Goal: Find specific page/section: Find specific page/section

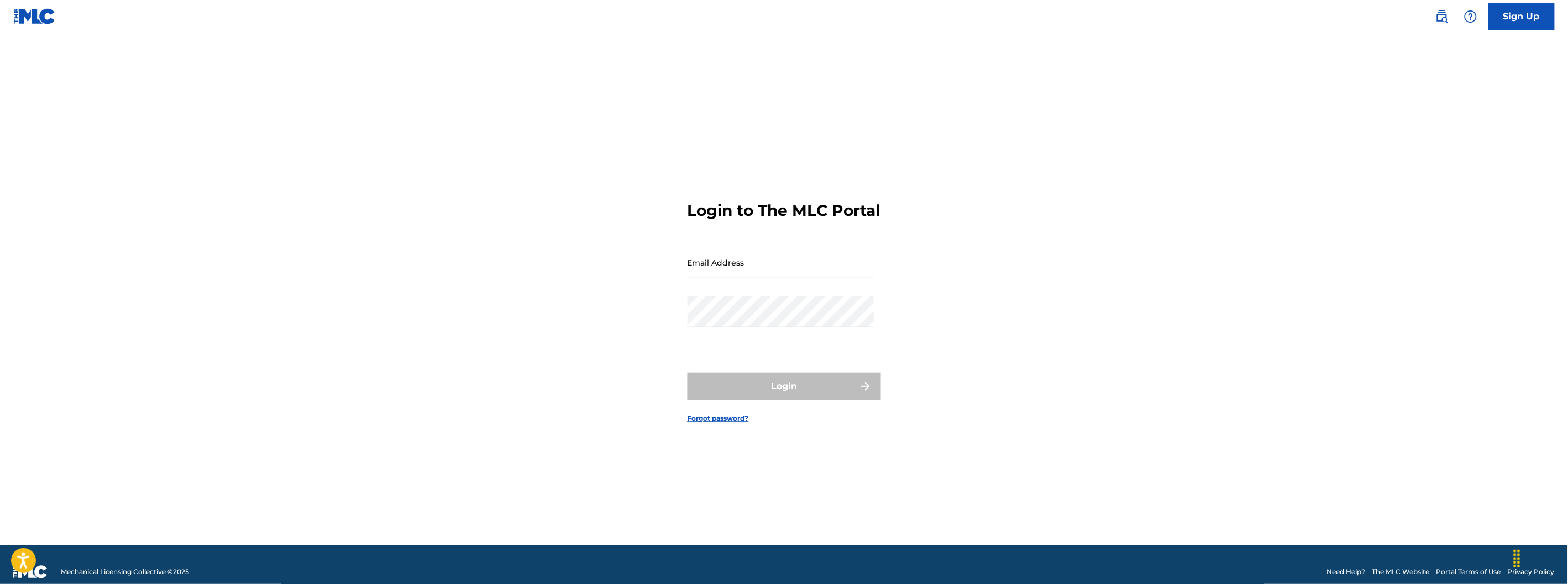
click at [755, 266] on input "Email Address" at bounding box center [780, 263] width 187 height 31
type input "[EMAIL_ADDRESS][DOMAIN_NAME]"
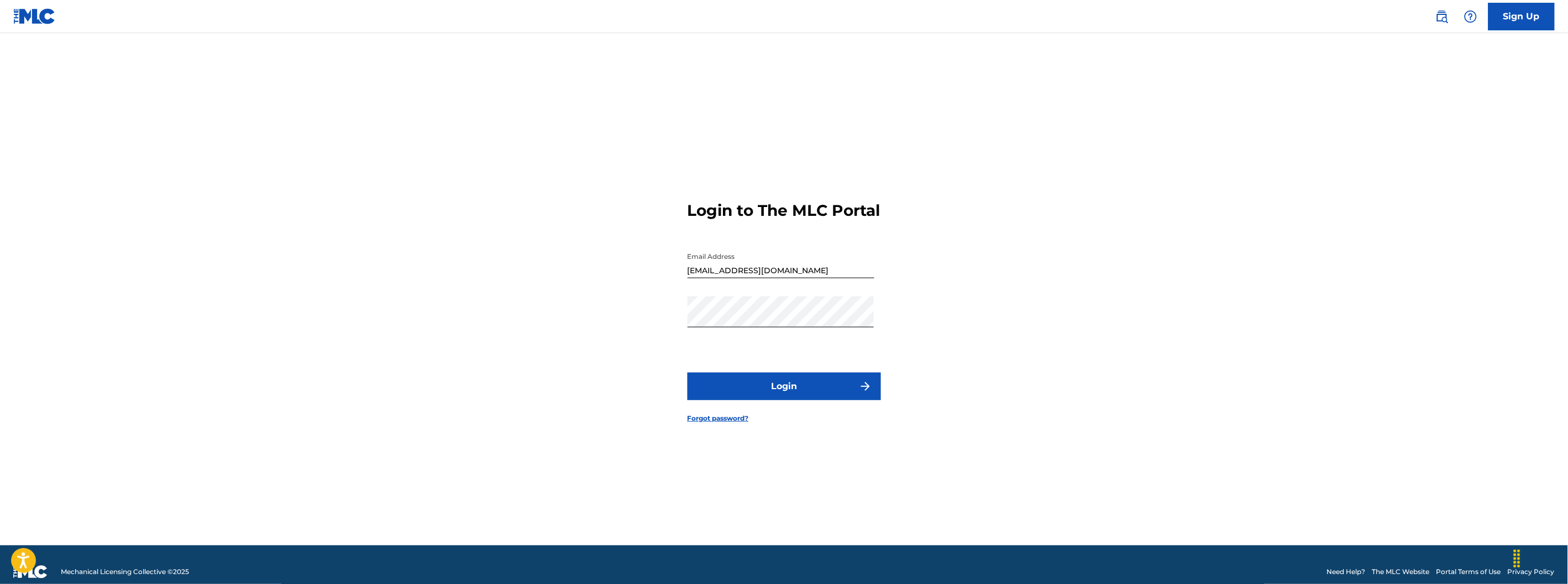
click at [794, 400] on button "Login" at bounding box center [784, 386] width 193 height 27
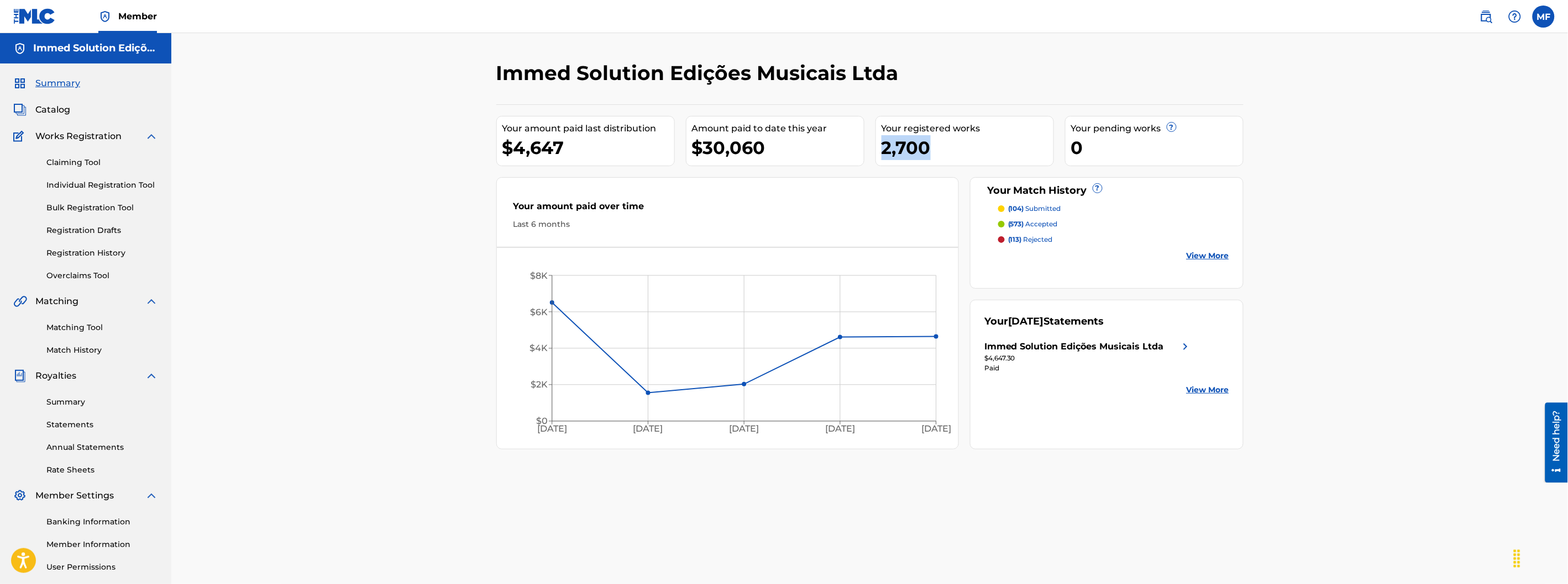
drag, startPoint x: 883, startPoint y: 151, endPoint x: 930, endPoint y: 151, distance: 47.0
click at [930, 151] on div "2,700" at bounding box center [967, 148] width 172 height 25
click at [969, 164] on div "Your registered works 2,700" at bounding box center [965, 141] width 178 height 50
click at [96, 351] on link "Match History" at bounding box center [102, 350] width 111 height 12
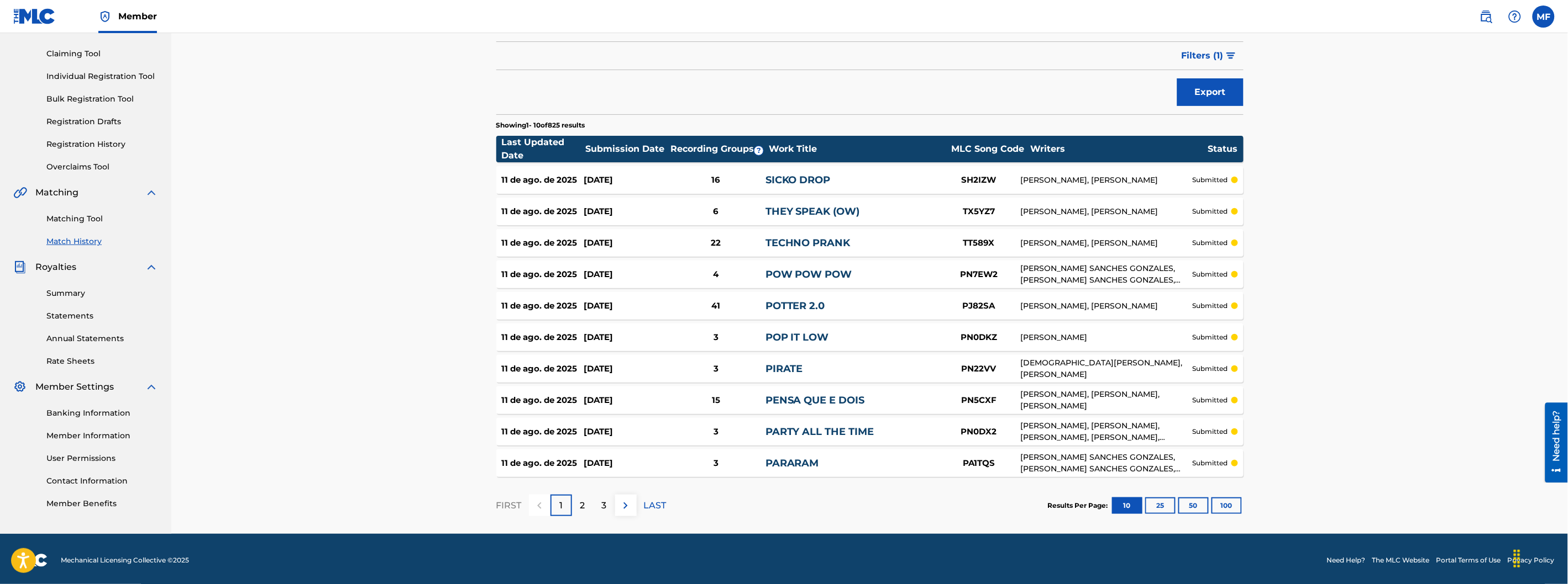
scroll to position [111, 0]
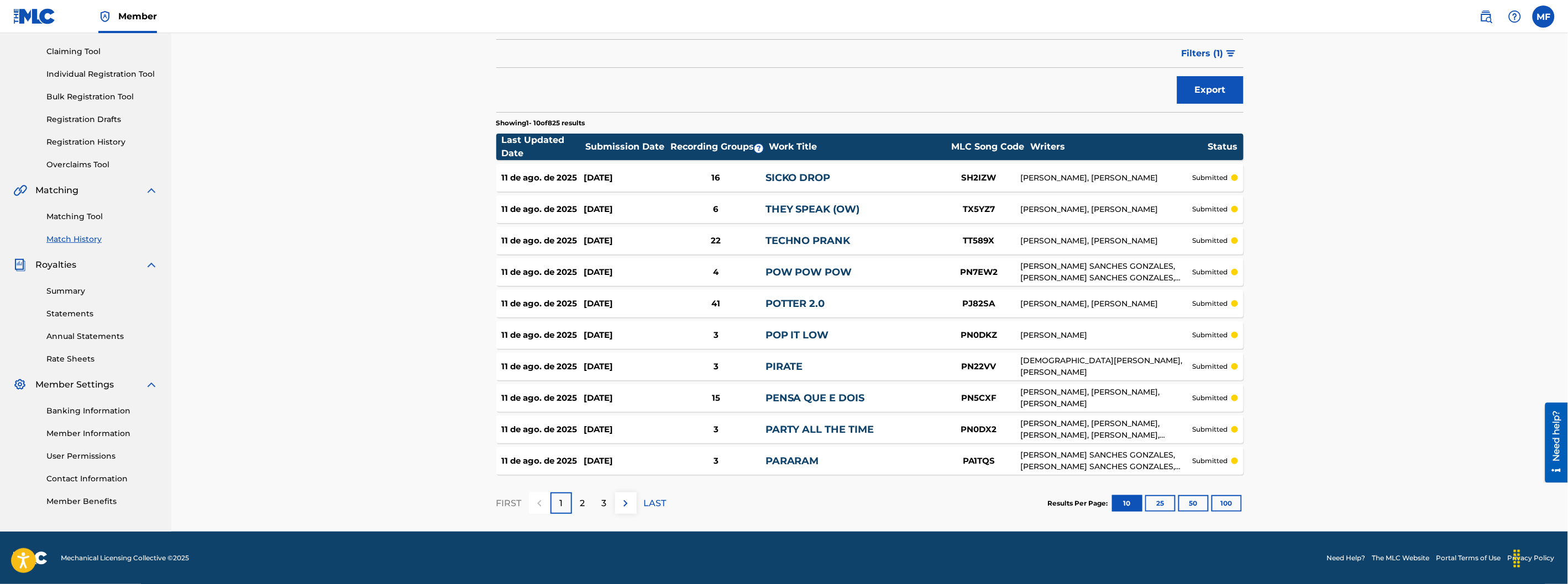
click at [1223, 494] on div "Results Per Page: 10 25 50 100" at bounding box center [1145, 503] width 196 height 52
click at [1233, 502] on button "100" at bounding box center [1227, 503] width 30 height 16
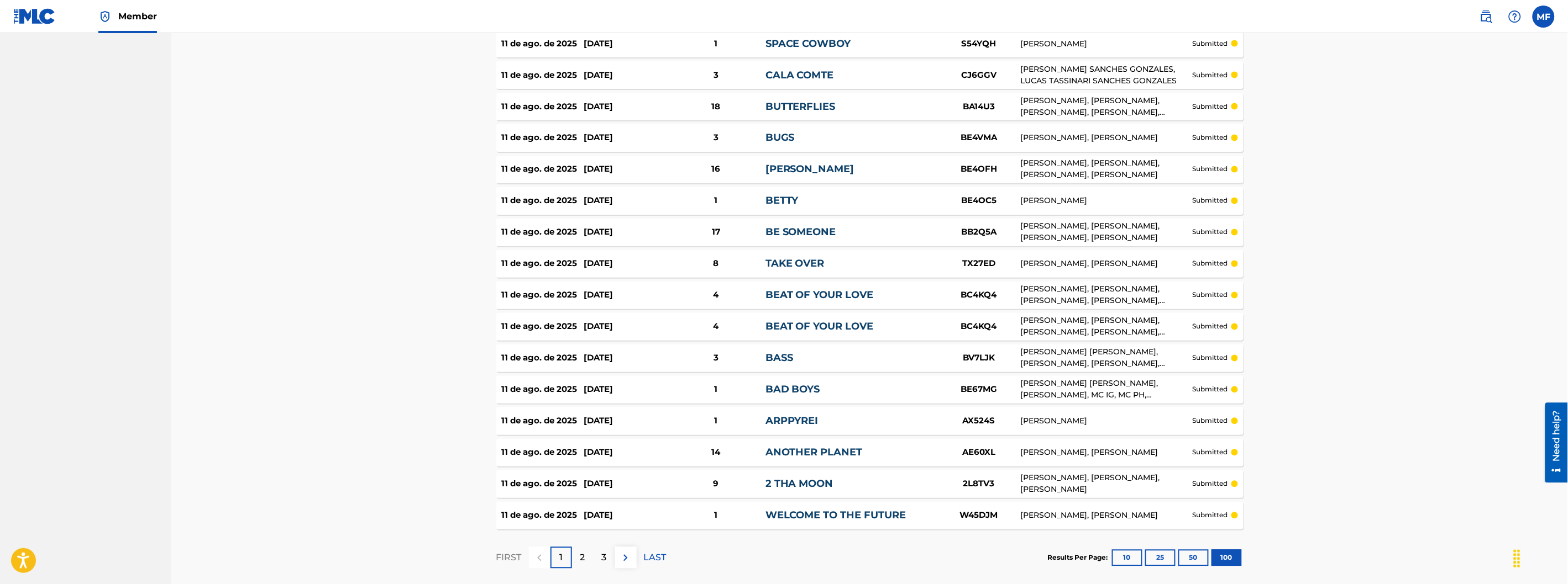
scroll to position [2947, 0]
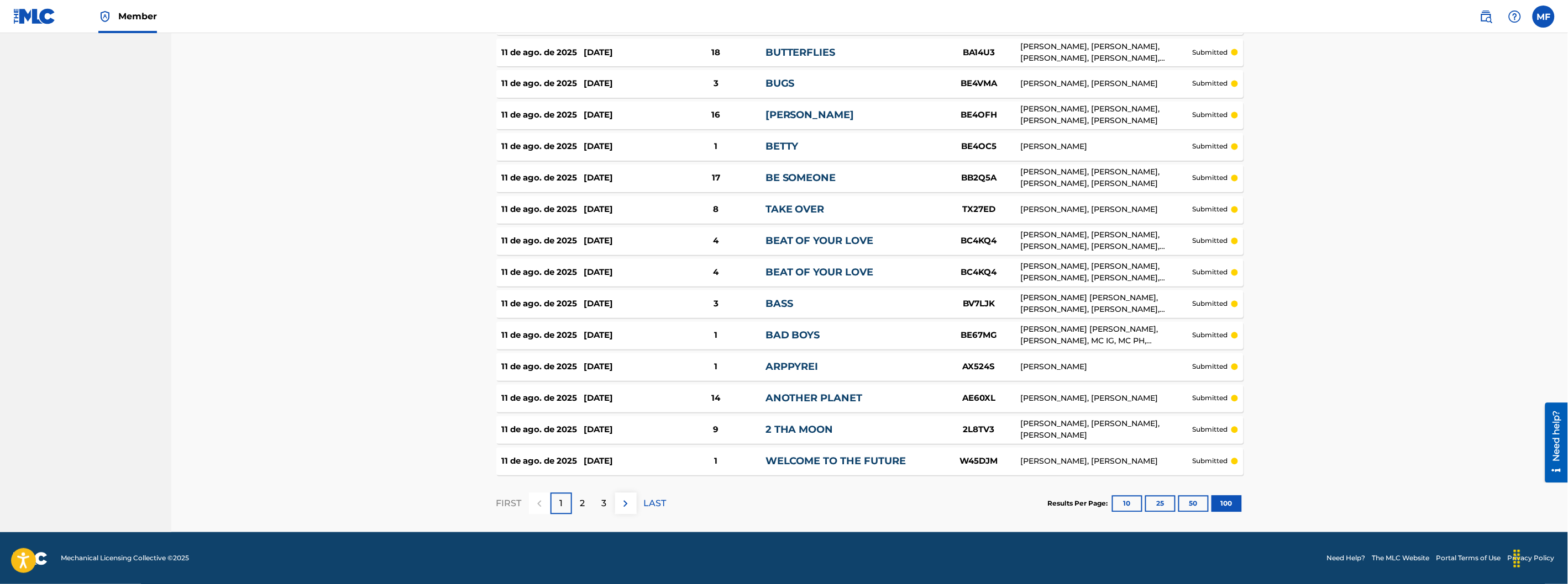
click at [587, 500] on div "2" at bounding box center [583, 503] width 22 height 22
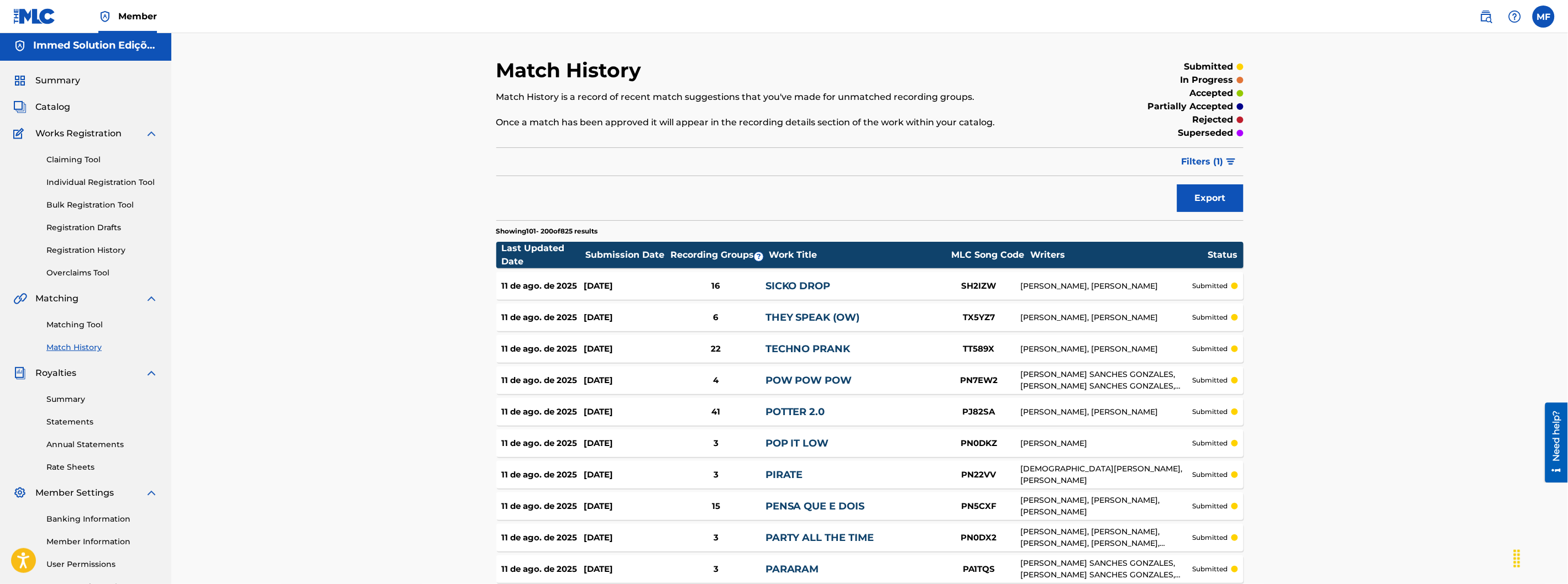
scroll to position [0, 0]
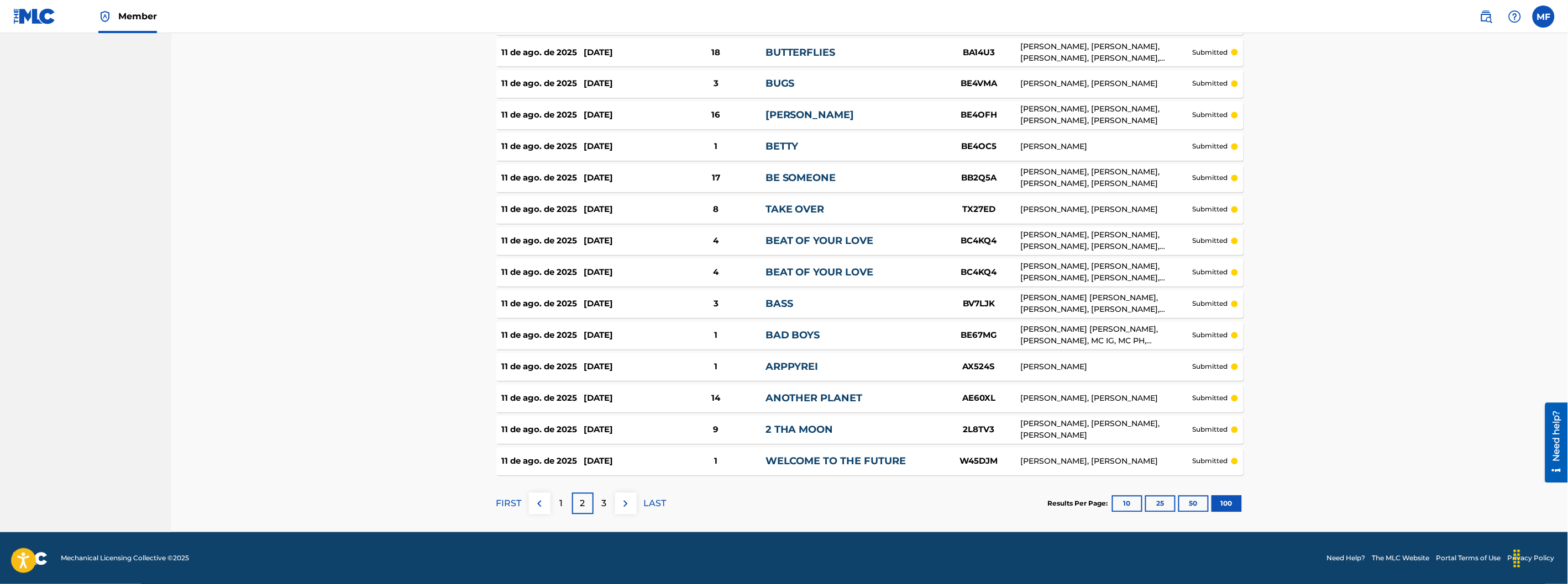
click at [604, 506] on p "3" at bounding box center [604, 504] width 5 height 13
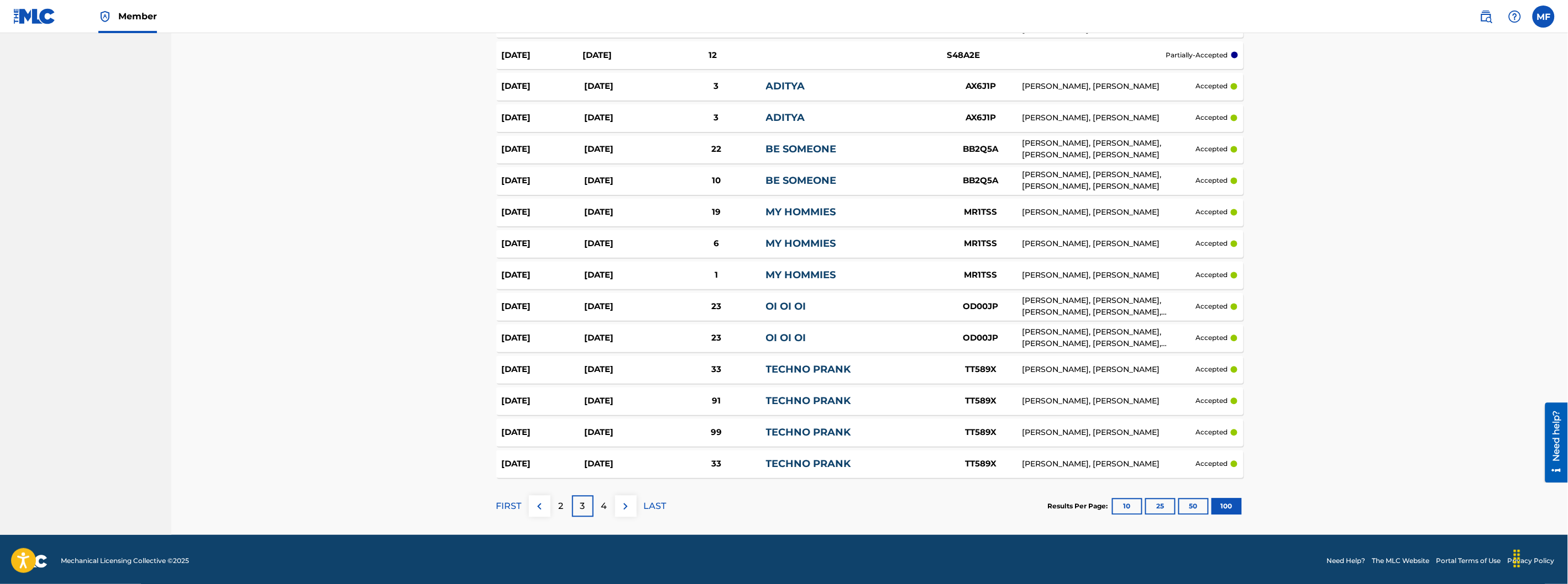
scroll to position [2944, 0]
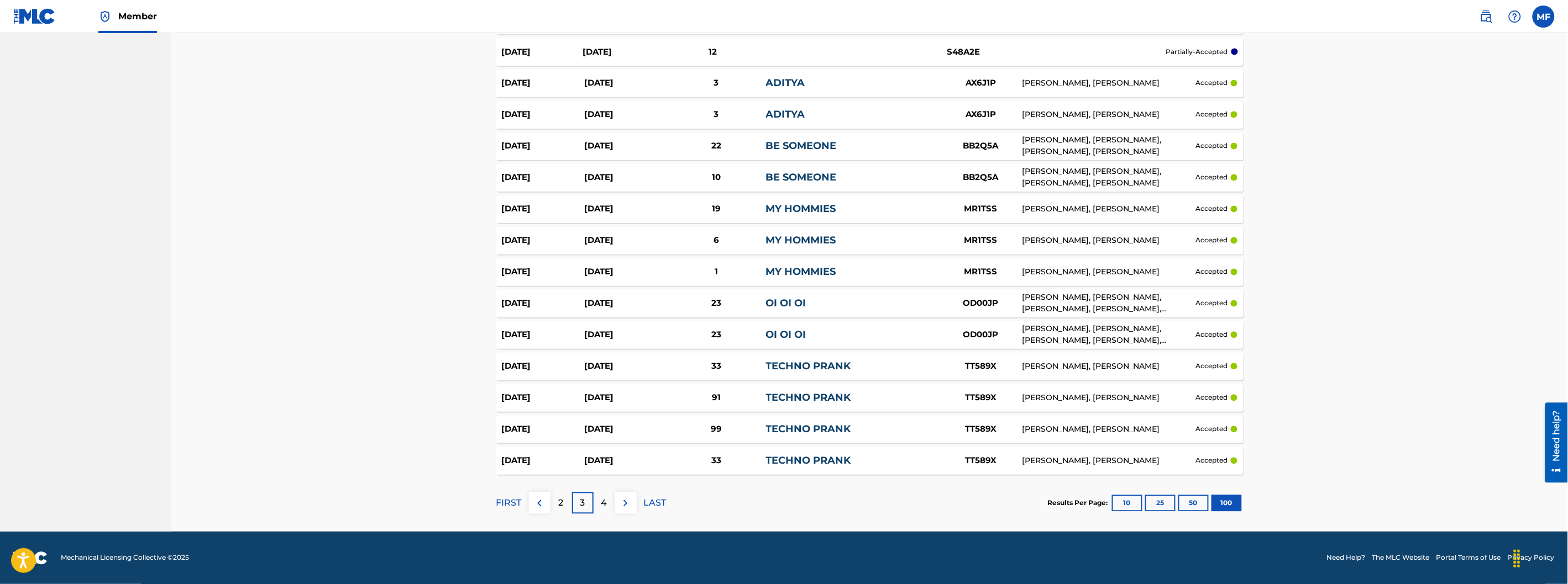
drag, startPoint x: 721, startPoint y: 278, endPoint x: 709, endPoint y: 350, distance: 73.0
click at [543, 505] on img at bounding box center [539, 503] width 13 height 13
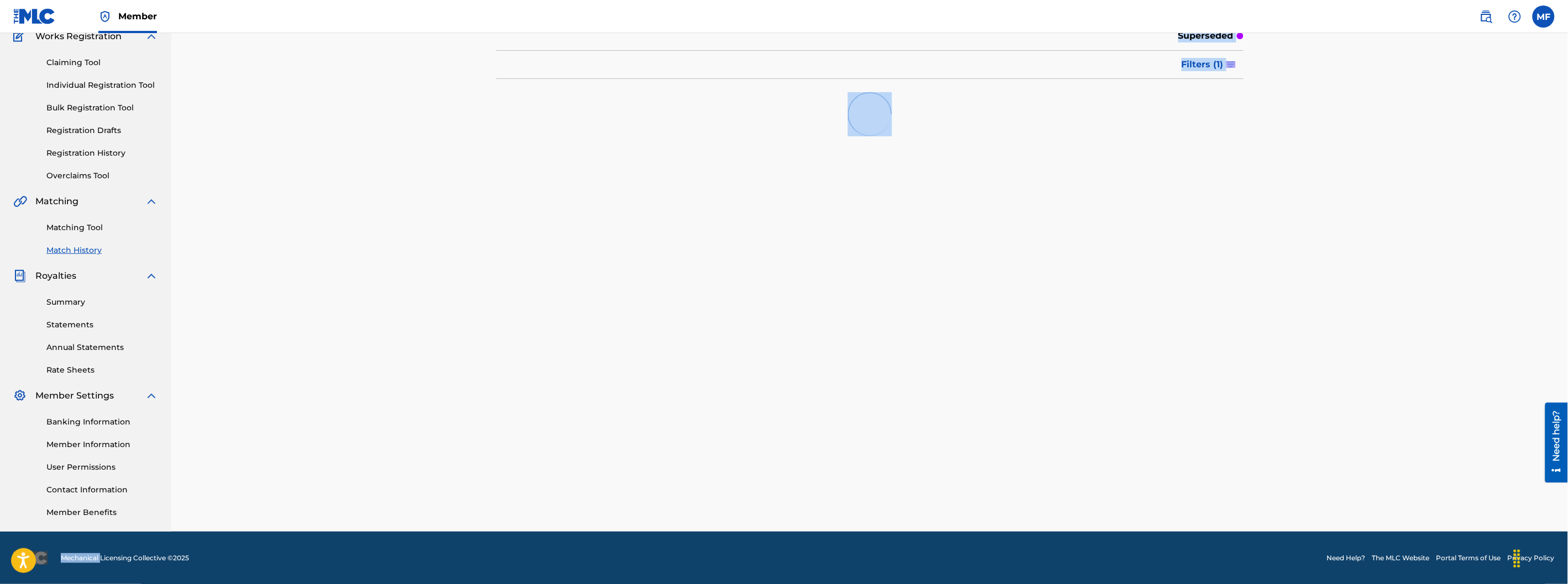
click at [543, 505] on div "Match History Match History is a record of recent match suggestions that you've…" at bounding box center [870, 246] width 774 height 571
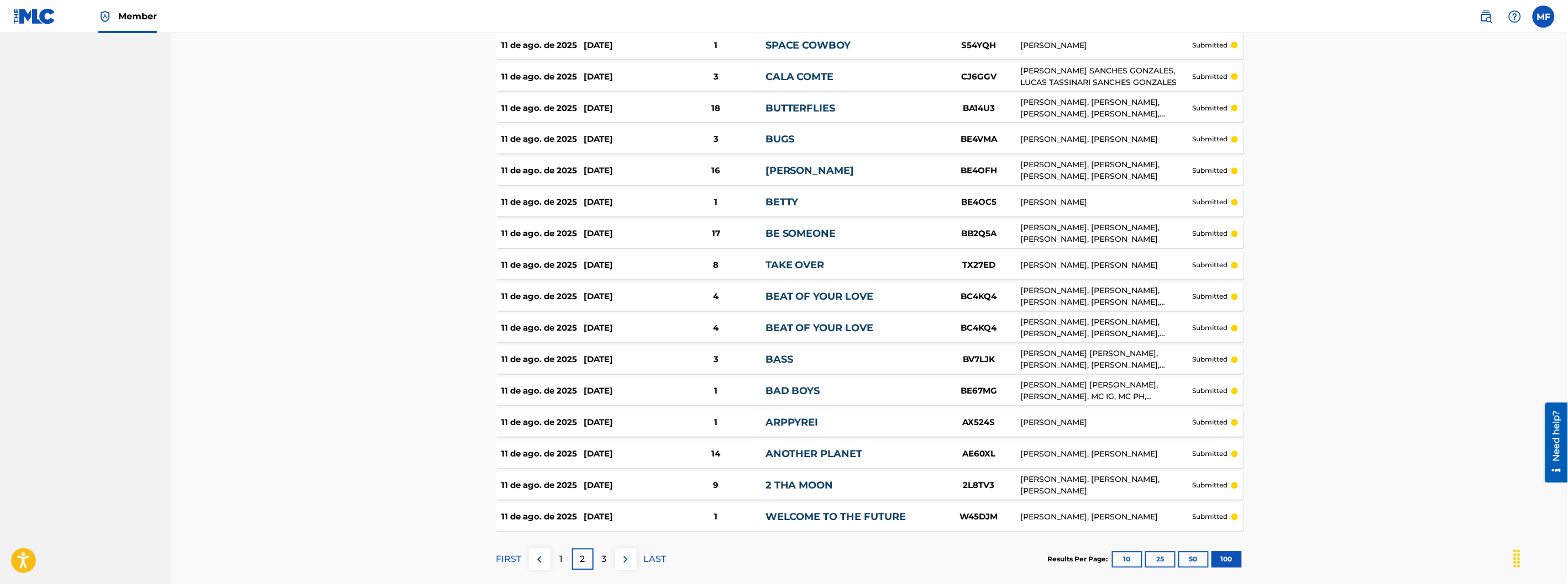
scroll to position [2947, 0]
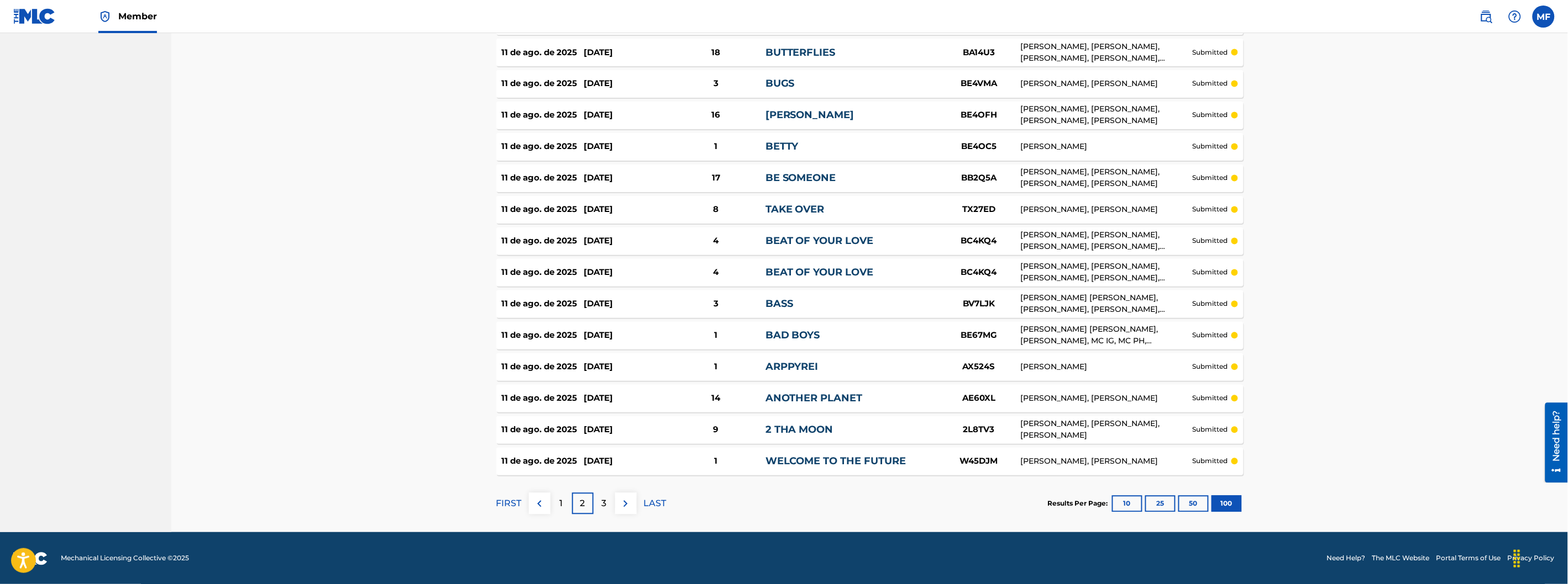
click at [563, 509] on div "1" at bounding box center [561, 503] width 22 height 22
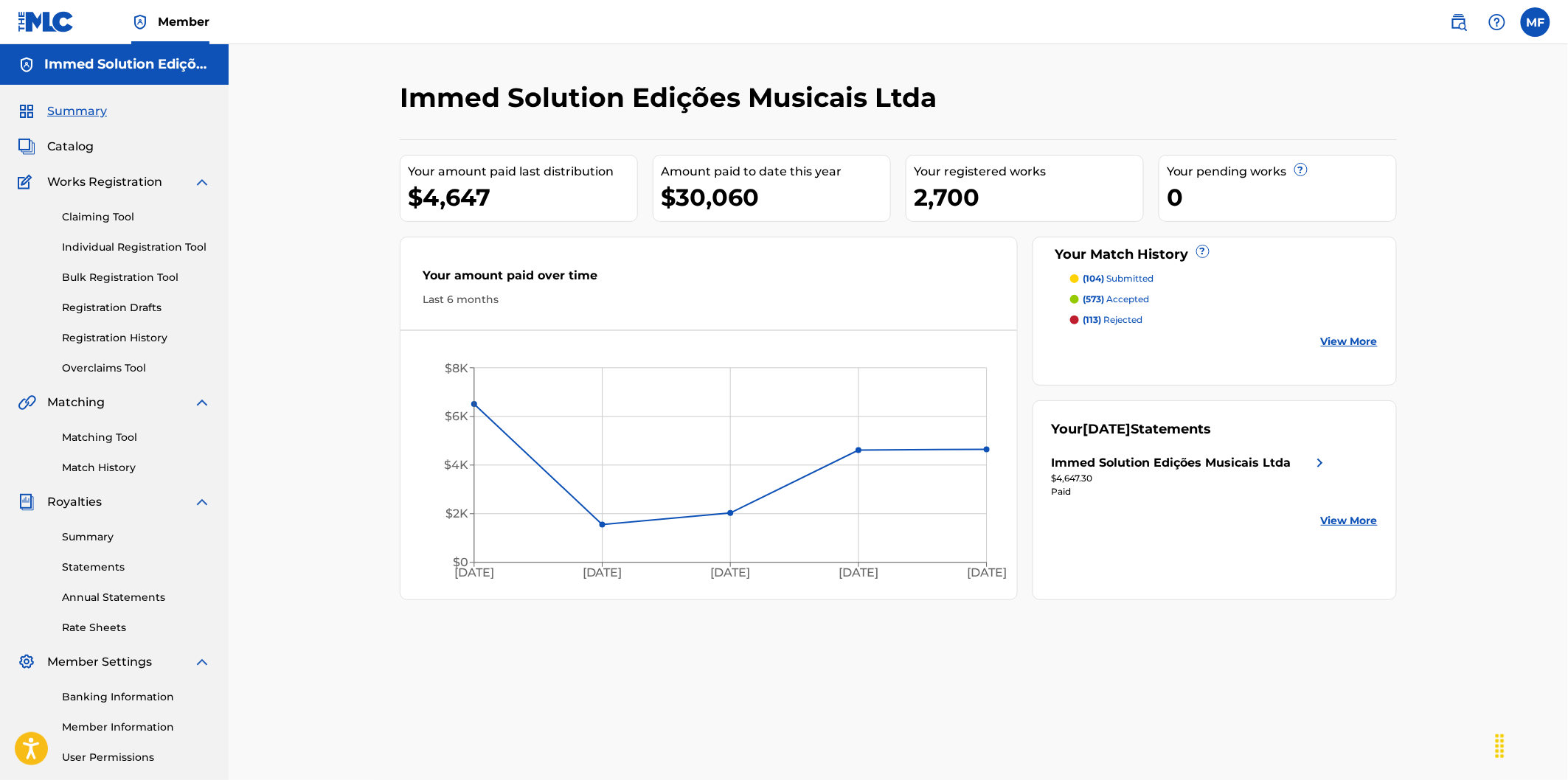
click at [104, 566] on link "Statements" at bounding box center [136, 568] width 149 height 16
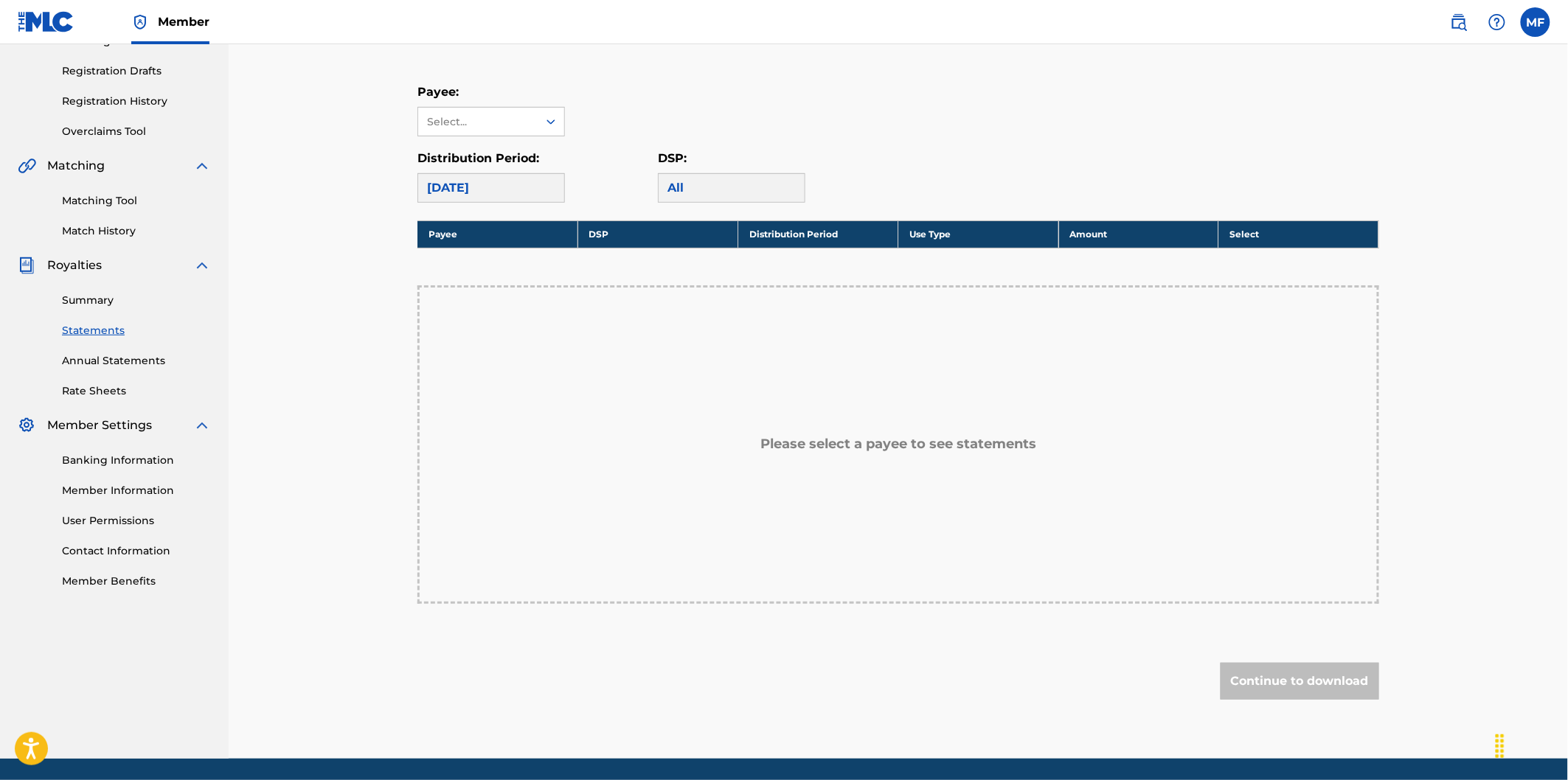
scroll to position [246, 0]
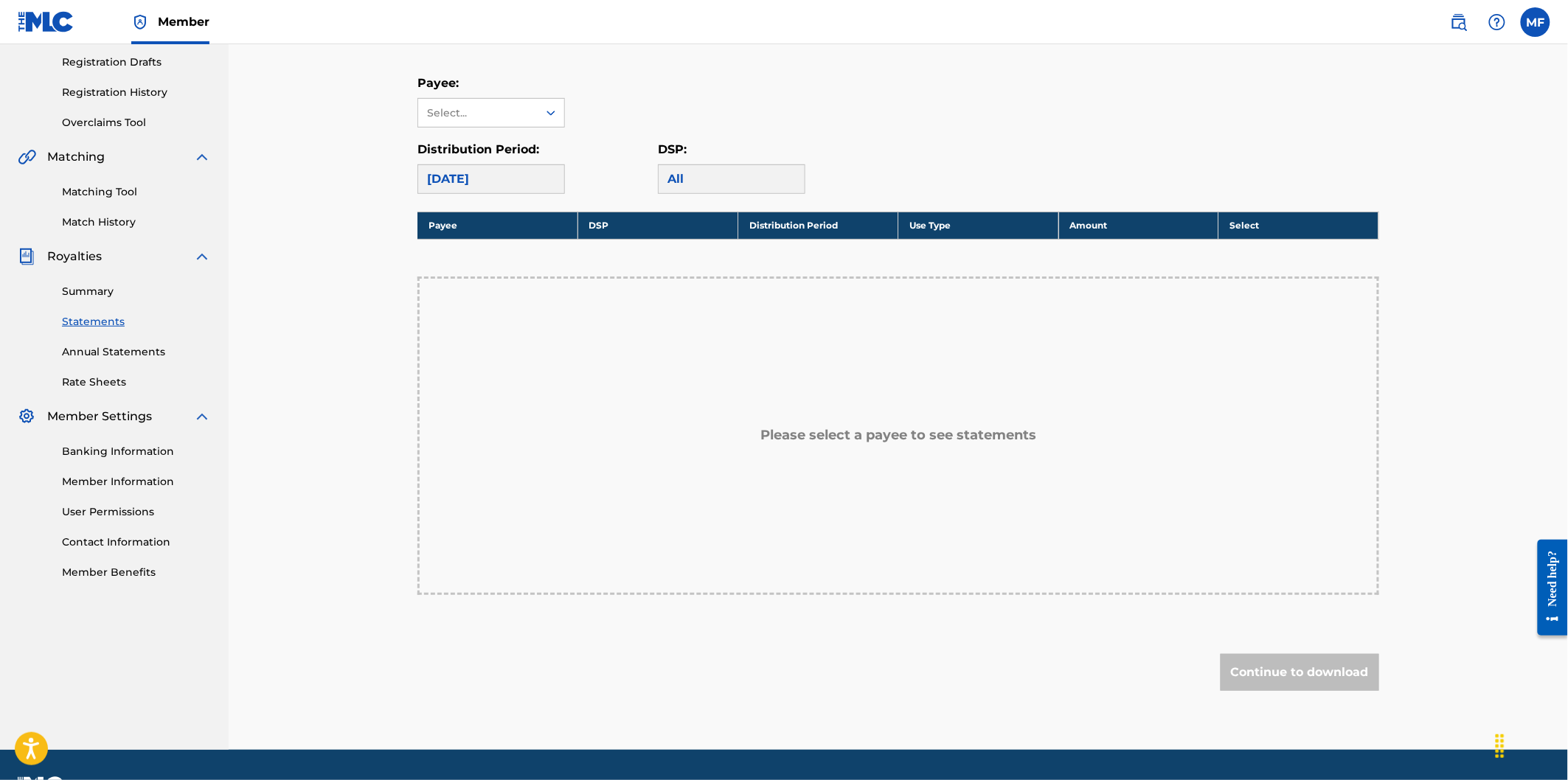
click at [721, 435] on div "Please select a payee to see statements" at bounding box center [898, 435] width 962 height 318
click at [833, 431] on h5 "Please select a payee to see statements" at bounding box center [898, 435] width 275 height 17
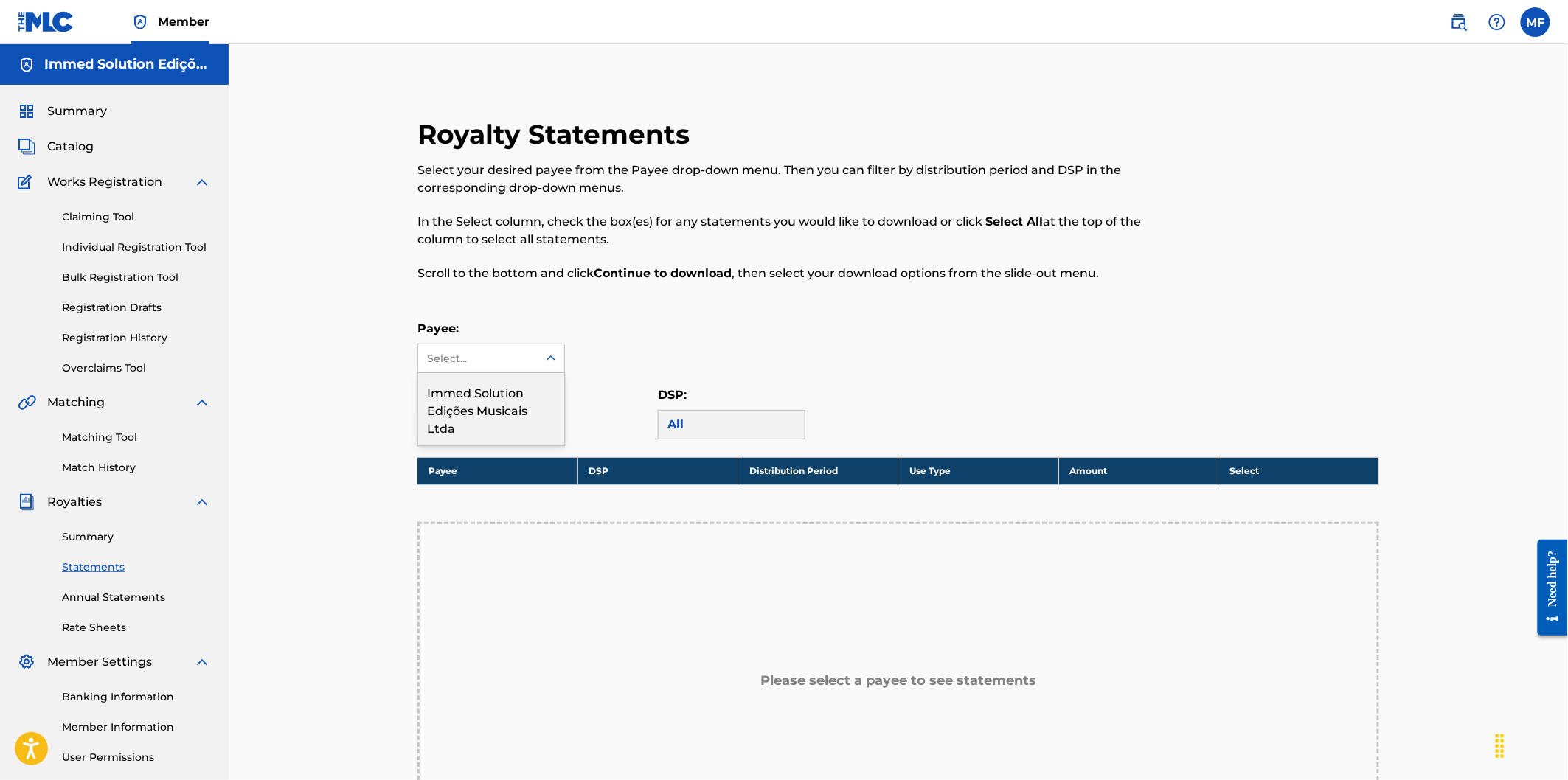
click at [491, 364] on div "Select..." at bounding box center [477, 359] width 101 height 16
click at [515, 406] on div "Immed Solution Edições Musicais Ltda" at bounding box center [491, 409] width 146 height 73
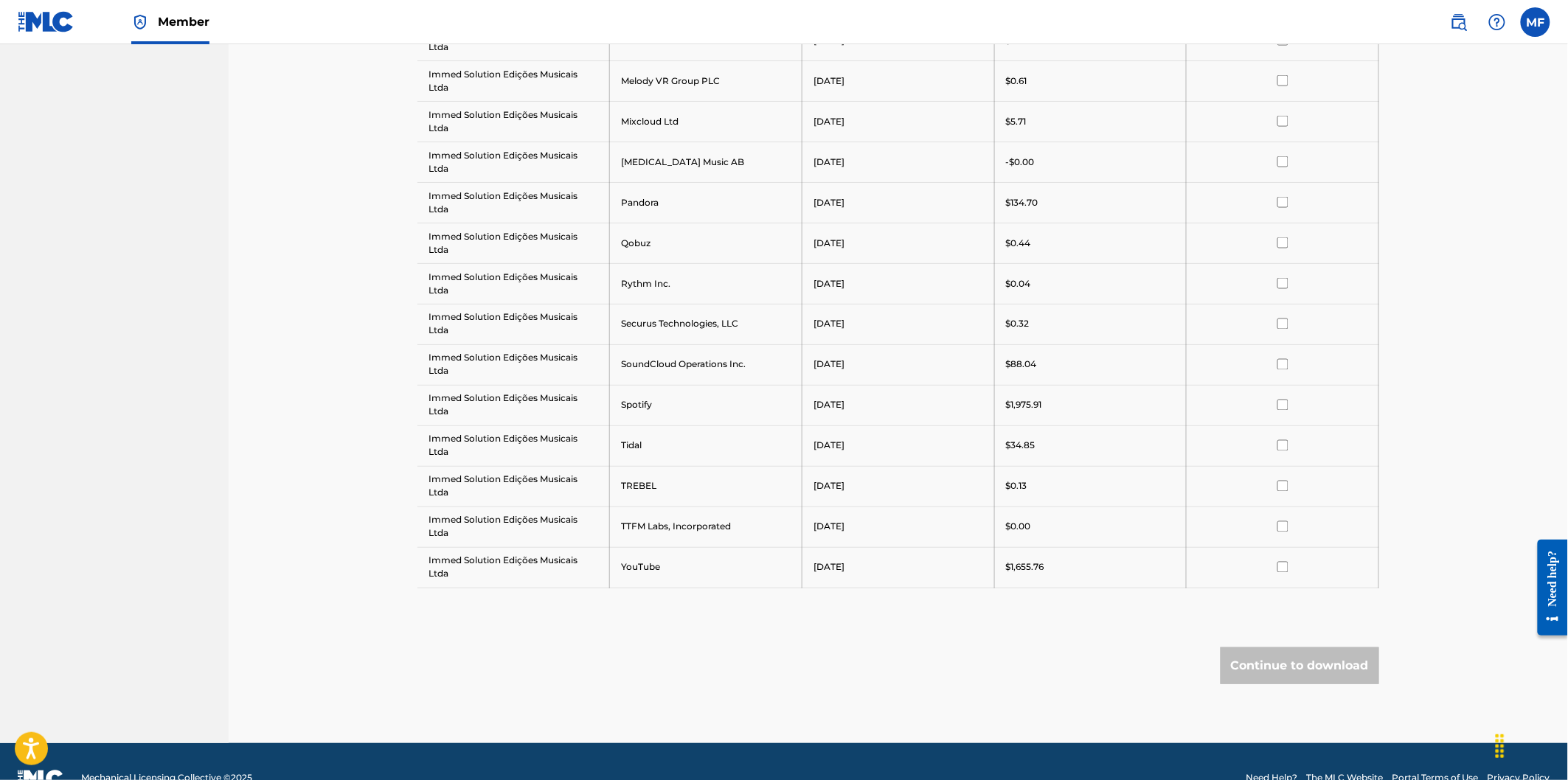
scroll to position [871, 0]
